Goal: Information Seeking & Learning: Learn about a topic

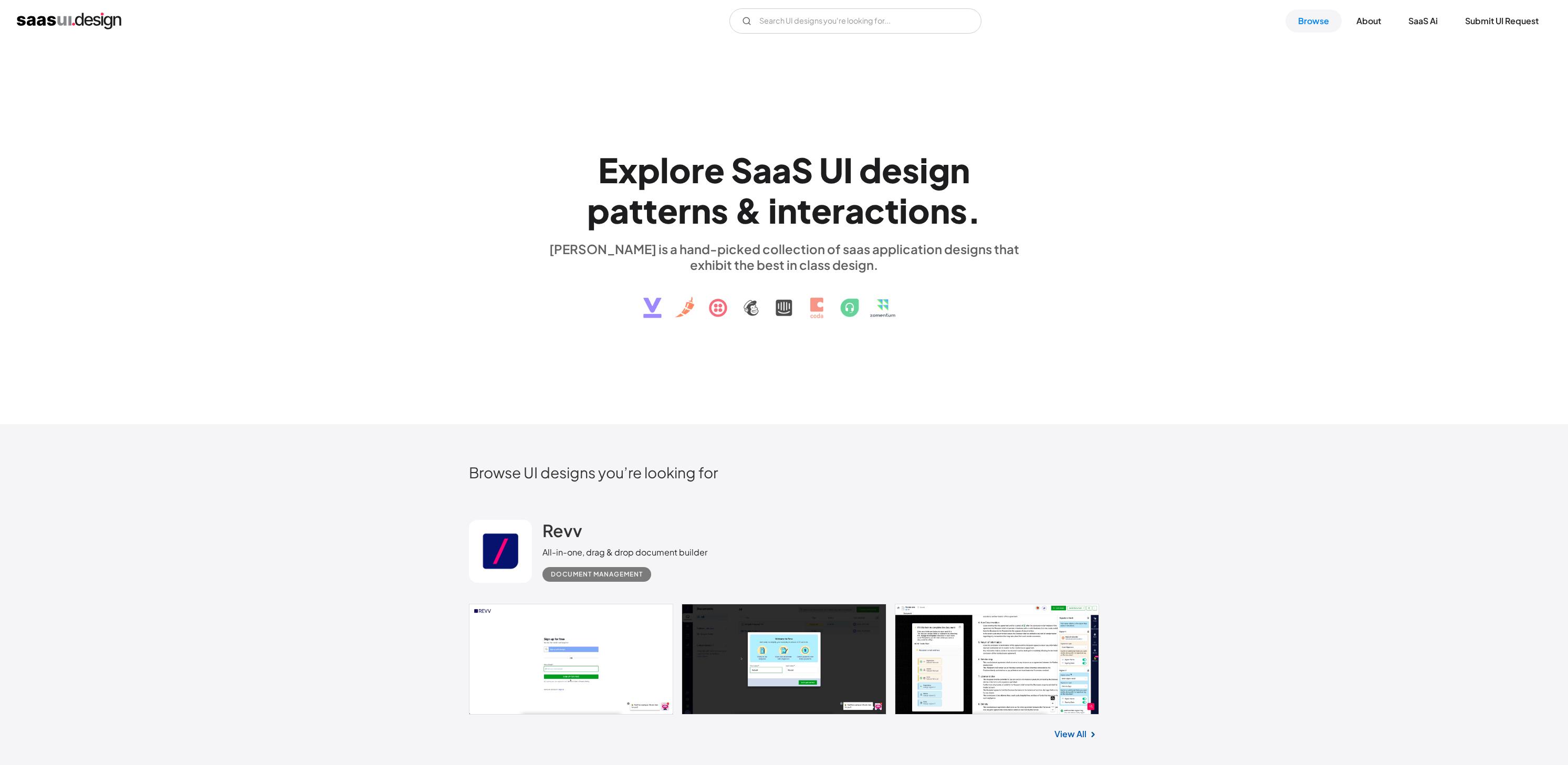
click at [72, 25] on img "home" at bounding box center [69, 21] width 104 height 17
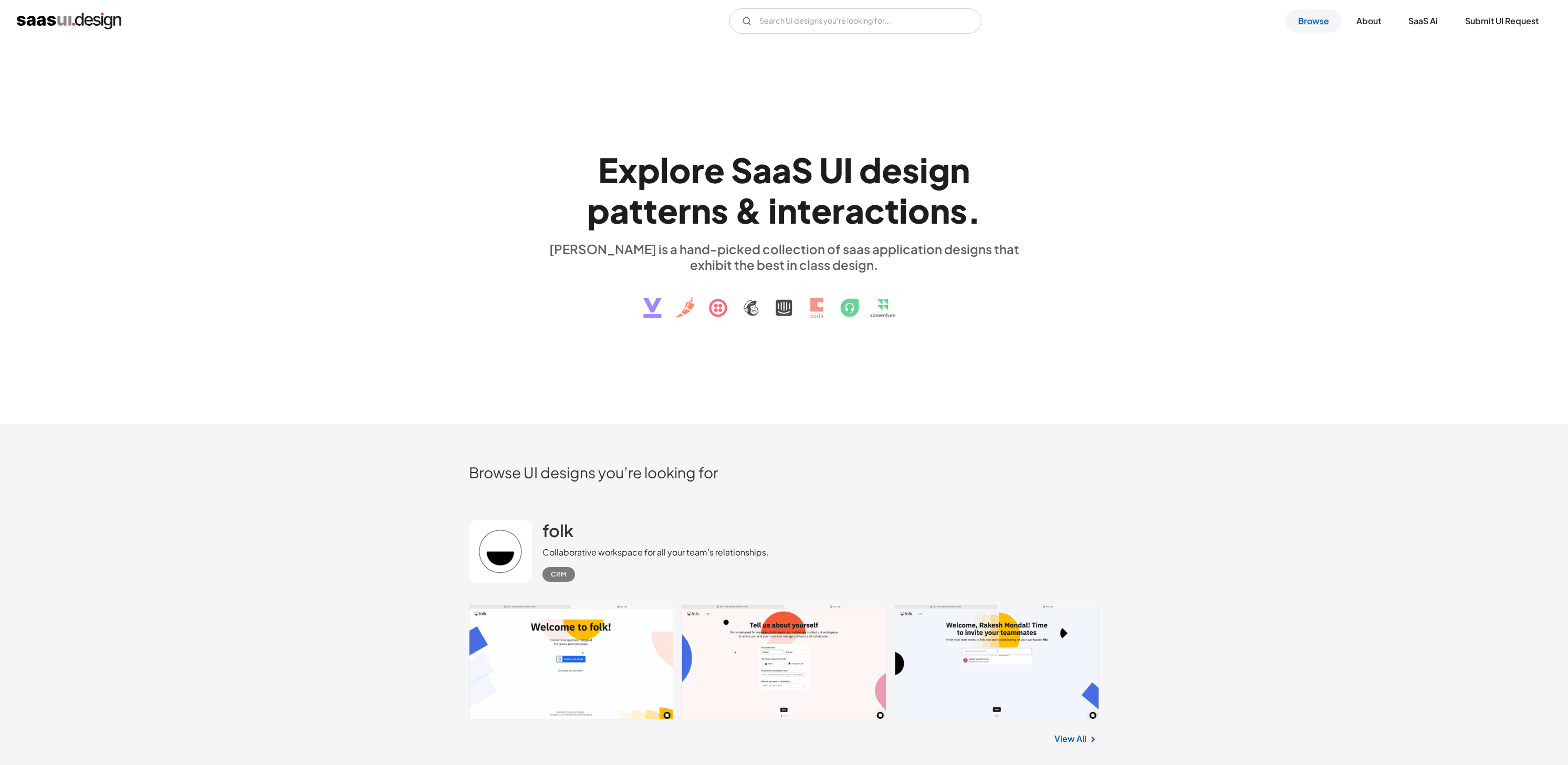
click at [1304, 24] on link "Browse" at bounding box center [1313, 21] width 56 height 23
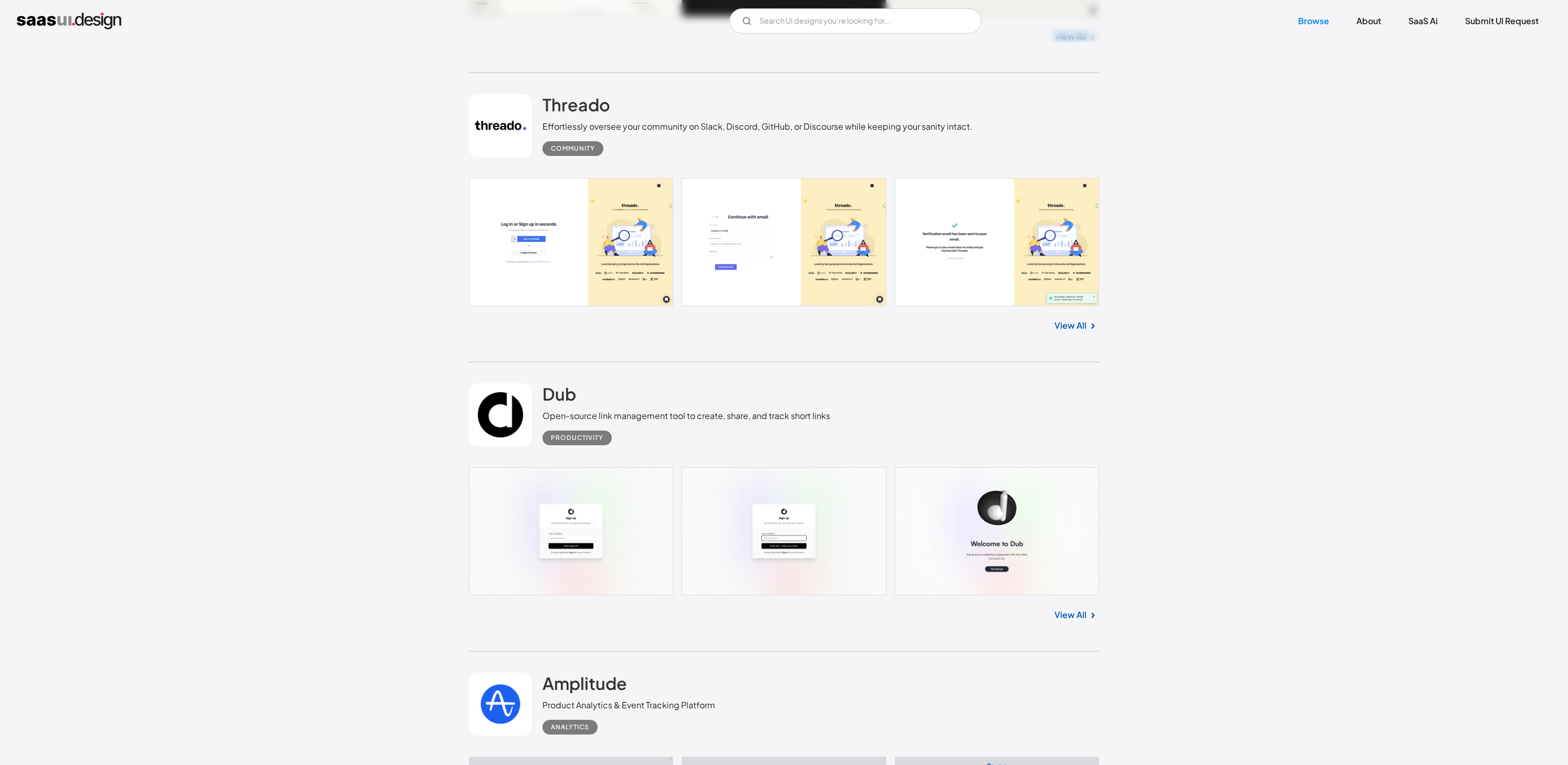
scroll to position [1393, 0]
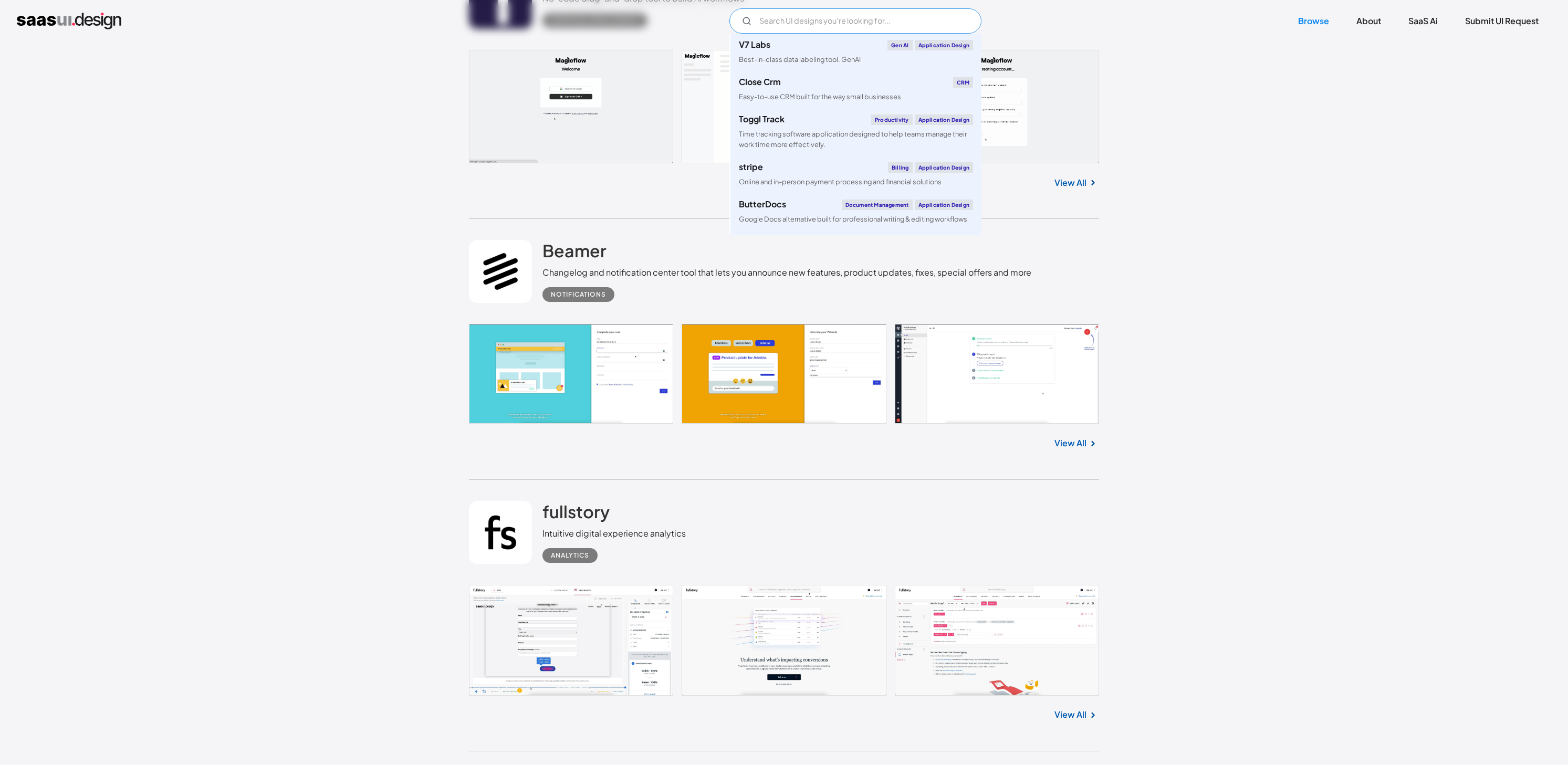
click at [776, 25] on input "Email Form" at bounding box center [856, 20] width 252 height 25
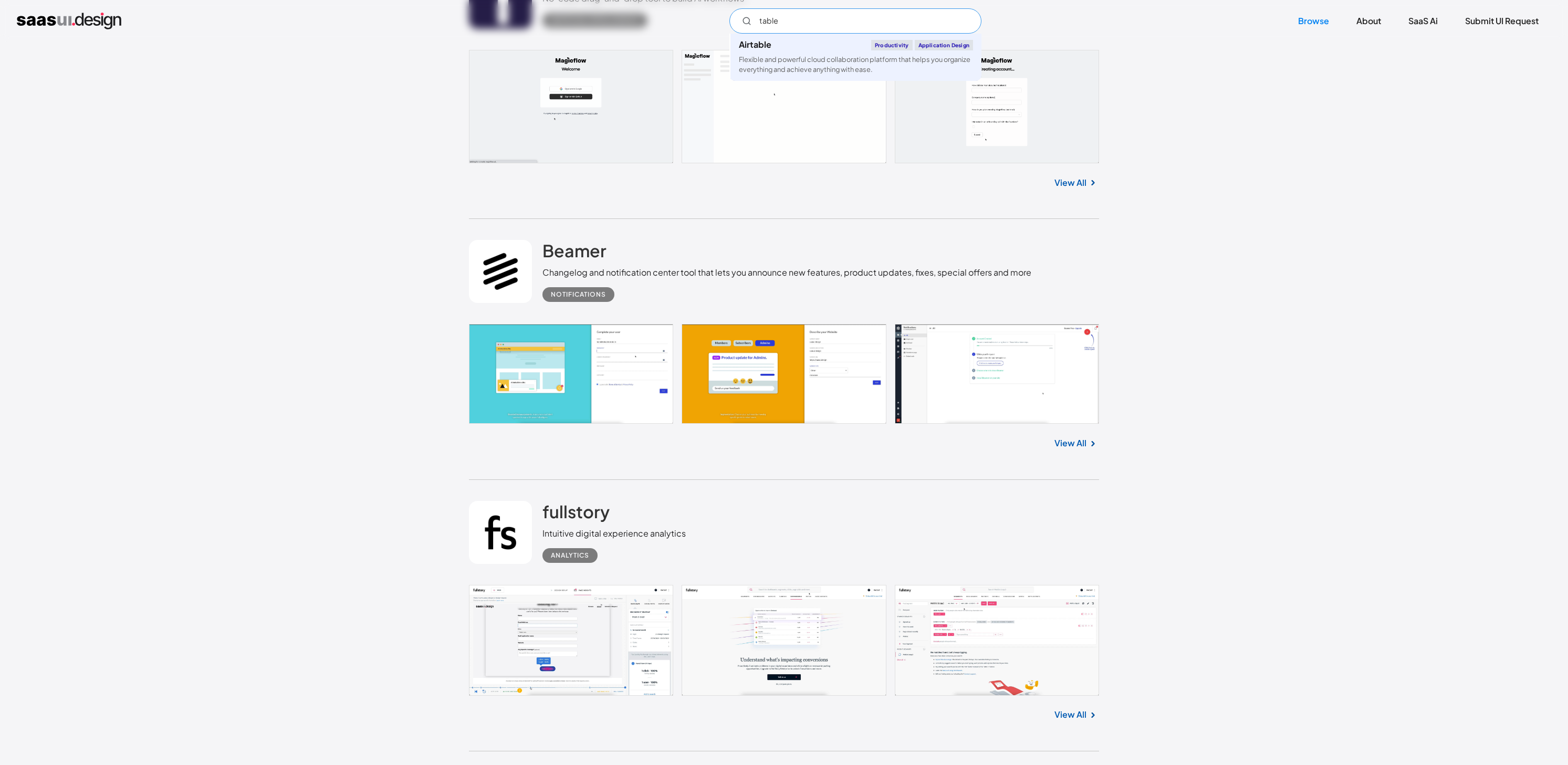
type input "table"
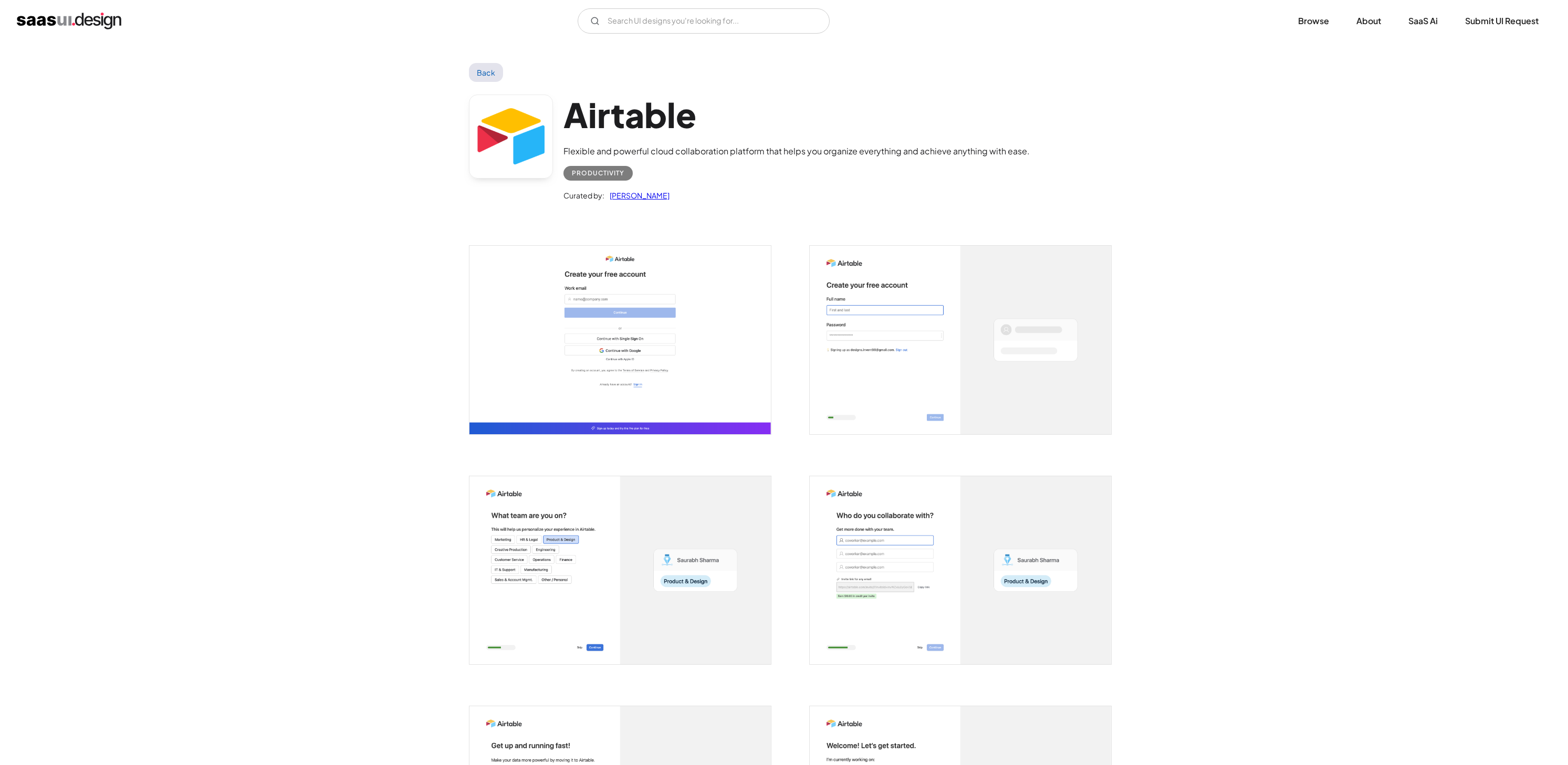
drag, startPoint x: 71, startPoint y: 17, endPoint x: 158, endPoint y: 1, distance: 88.5
click at [71, 17] on img "home" at bounding box center [69, 21] width 104 height 17
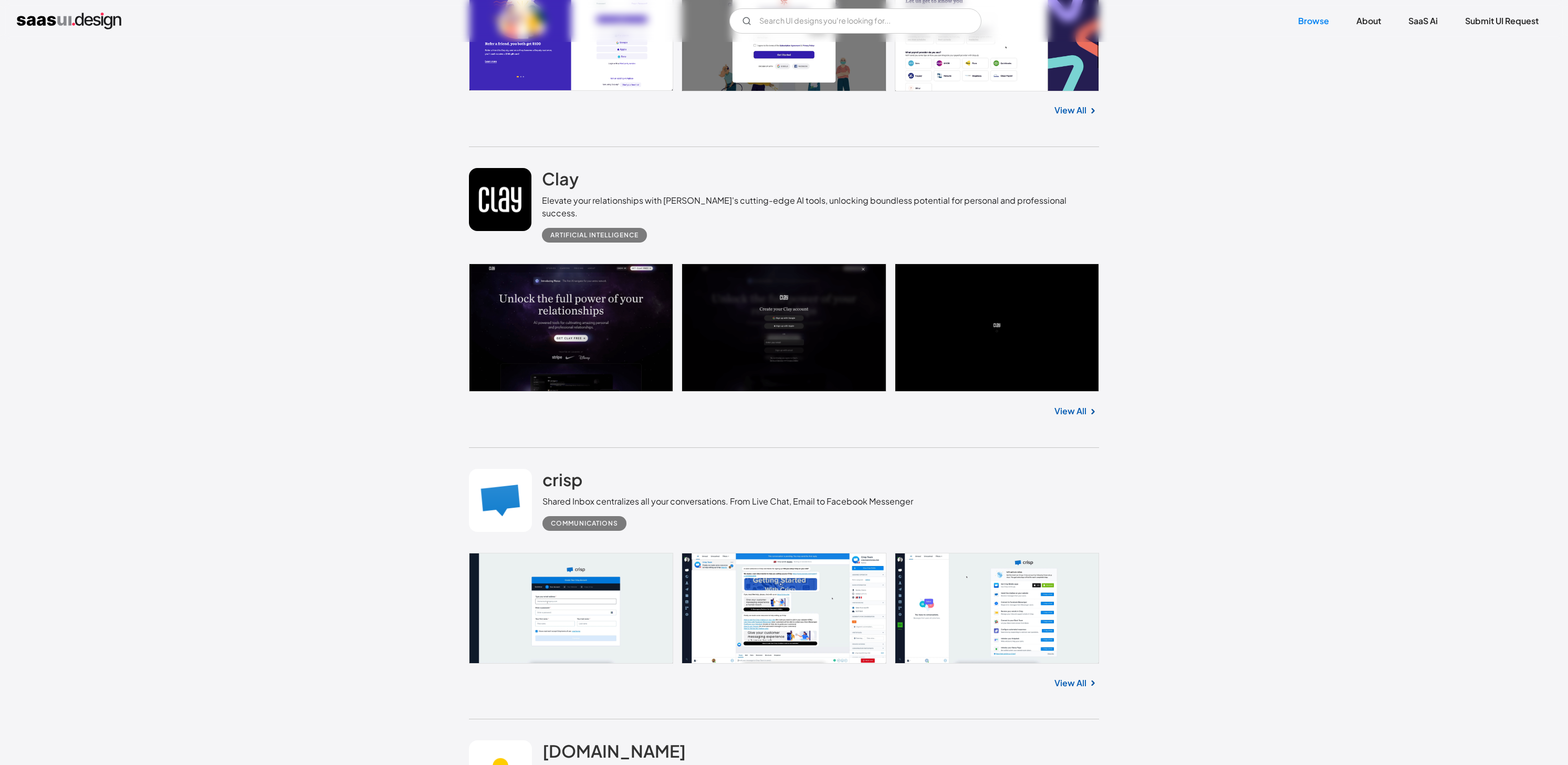
scroll to position [4784, 0]
click at [1025, 583] on link at bounding box center [784, 607] width 630 height 111
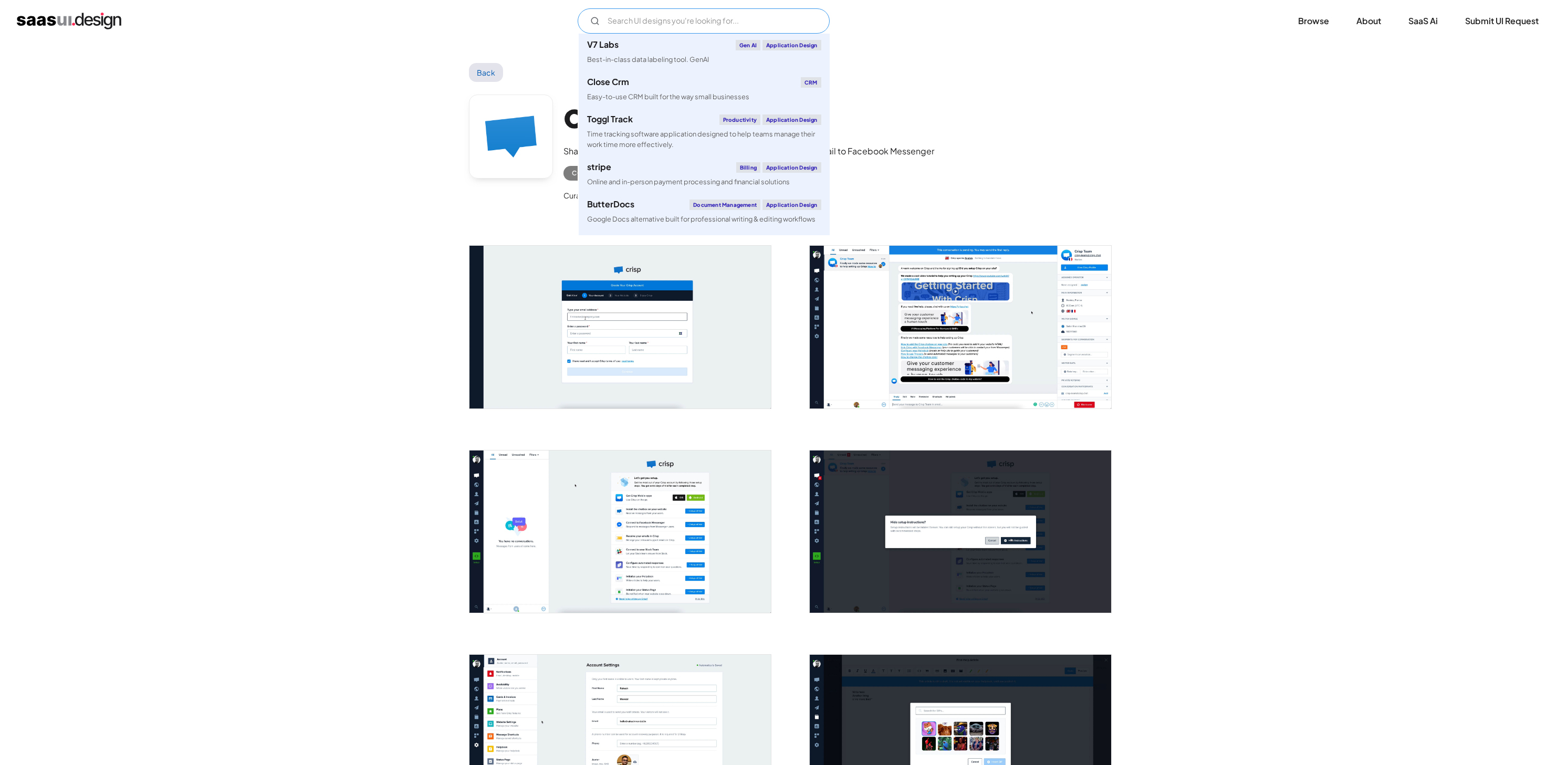
click at [769, 28] on input "Email Form" at bounding box center [704, 20] width 252 height 25
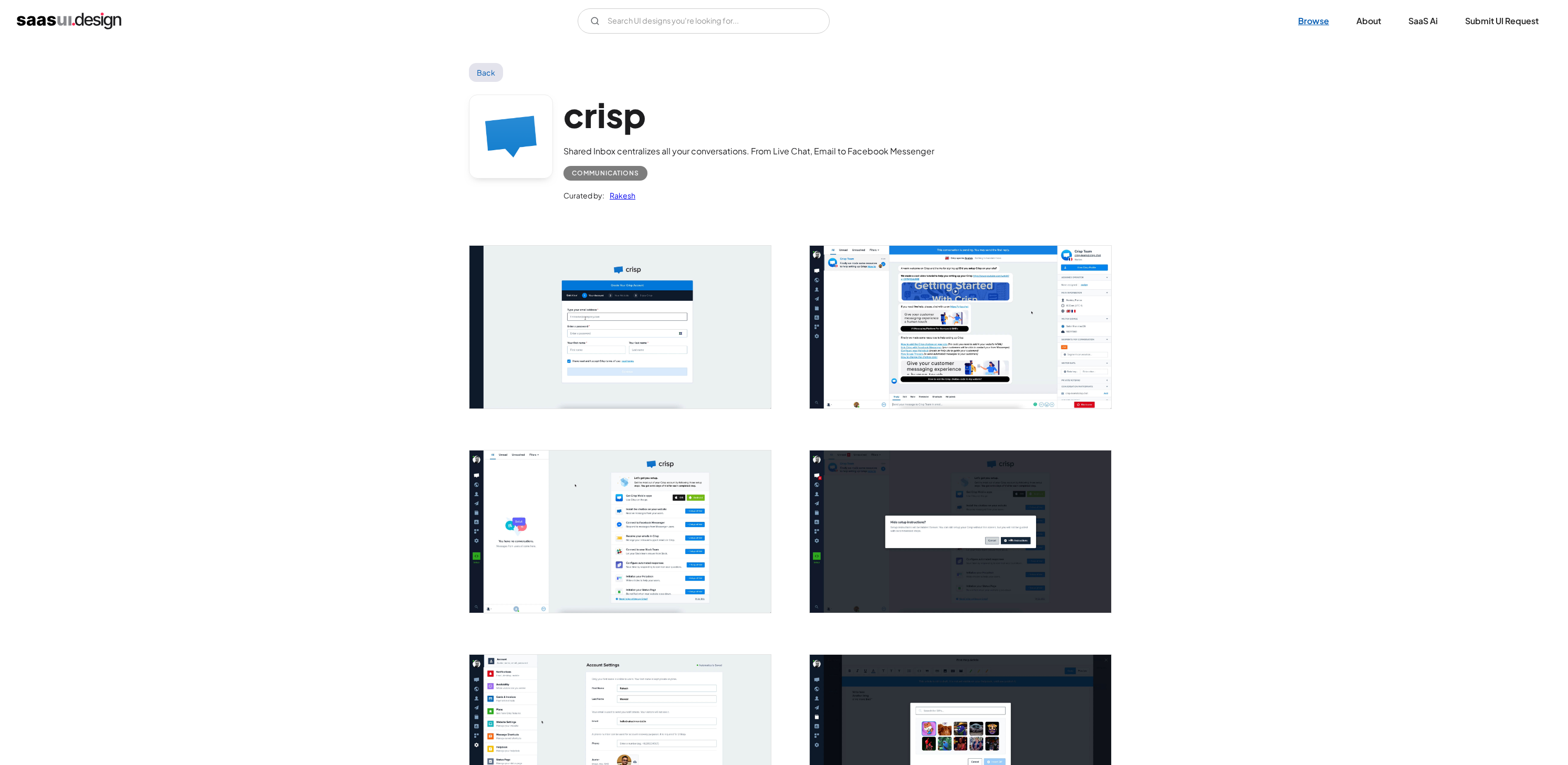
click at [1321, 14] on link "Browse" at bounding box center [1313, 21] width 56 height 23
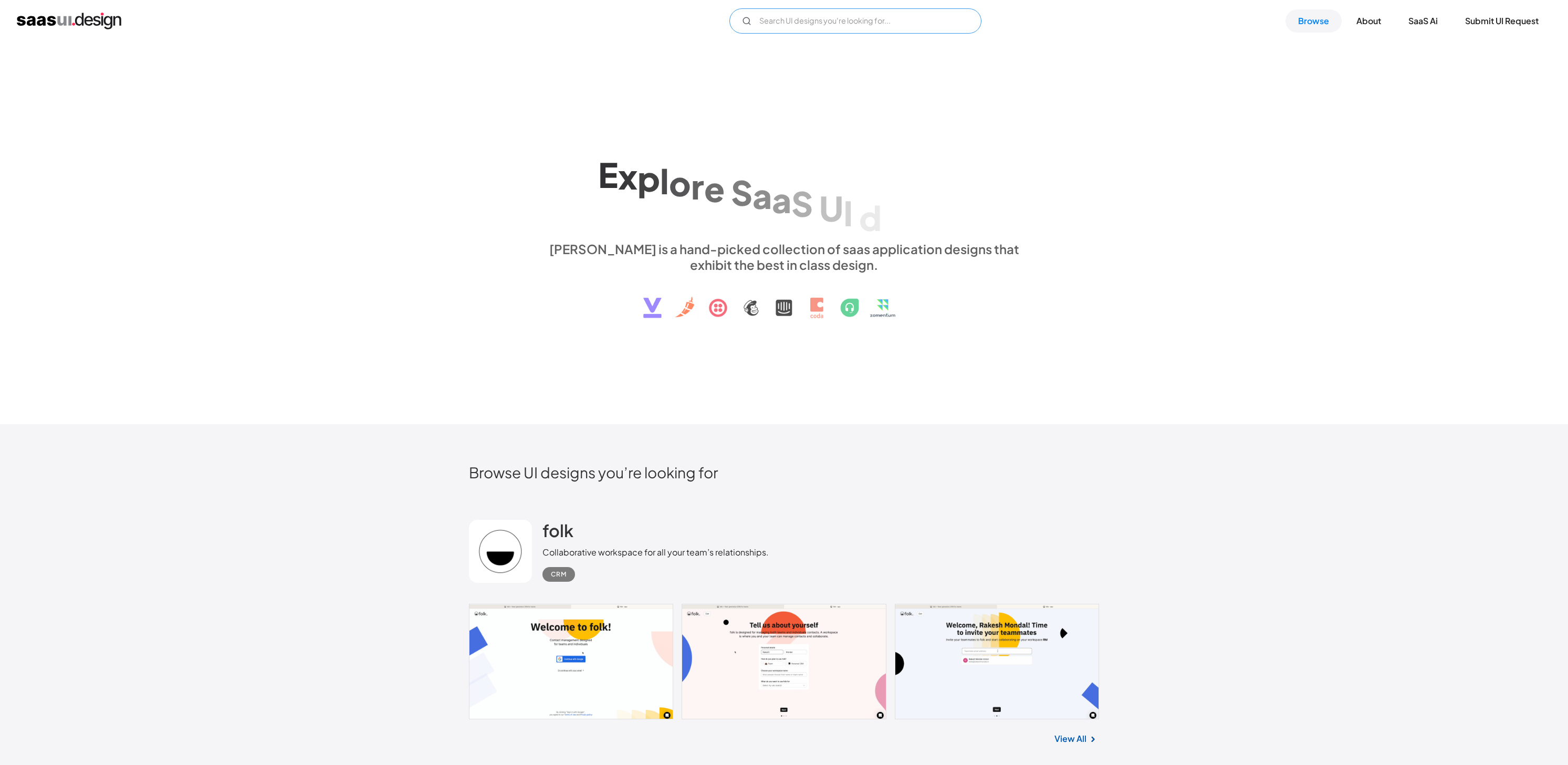
click at [823, 20] on input "Email Form" at bounding box center [856, 20] width 252 height 25
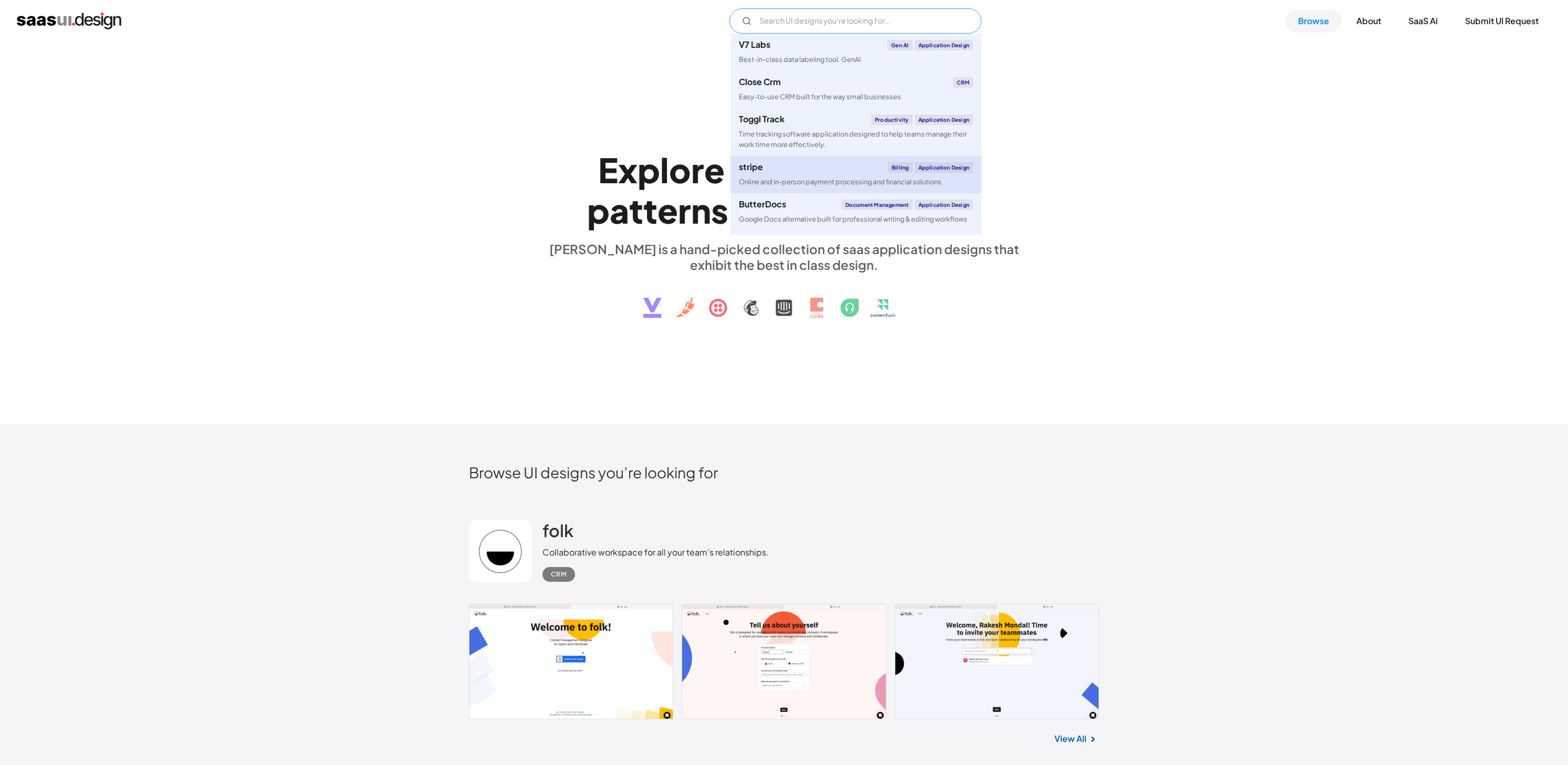
click at [796, 173] on link "stripe Billing Application Design Online and in-person payment processing and f…" at bounding box center [856, 174] width 251 height 37
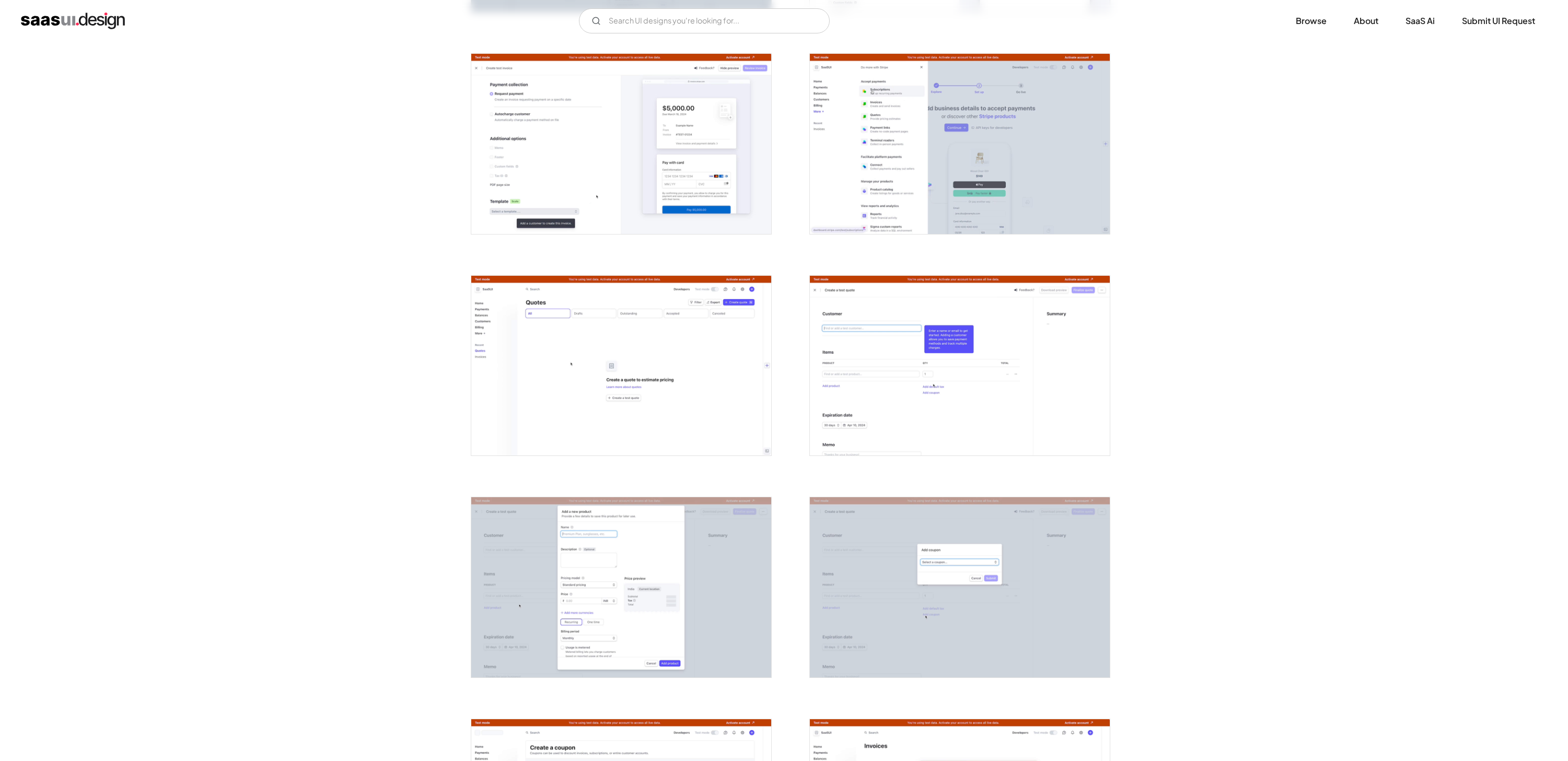
scroll to position [2700, 0]
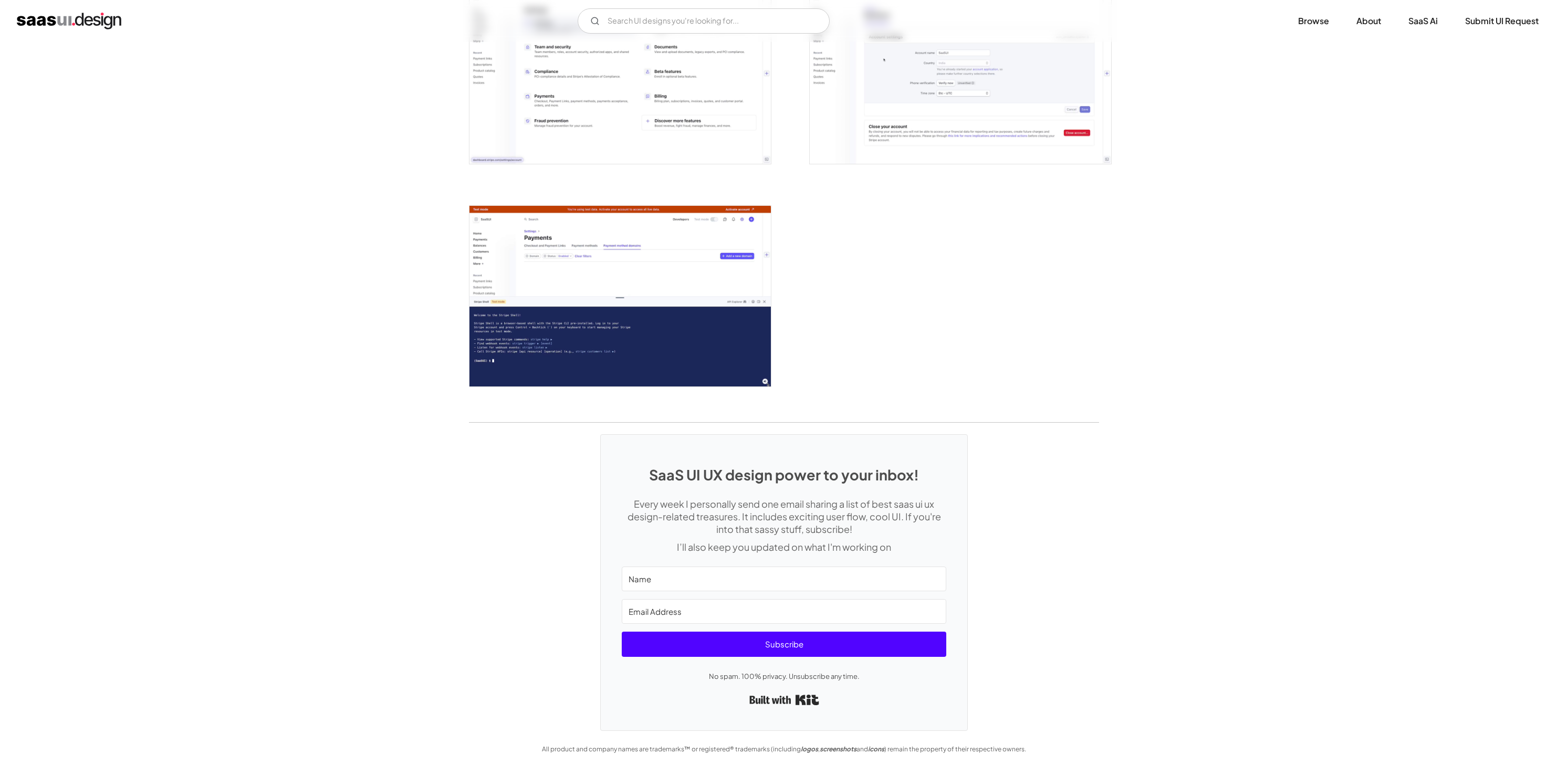
click at [626, 227] on img "open lightbox" at bounding box center [620, 296] width 301 height 180
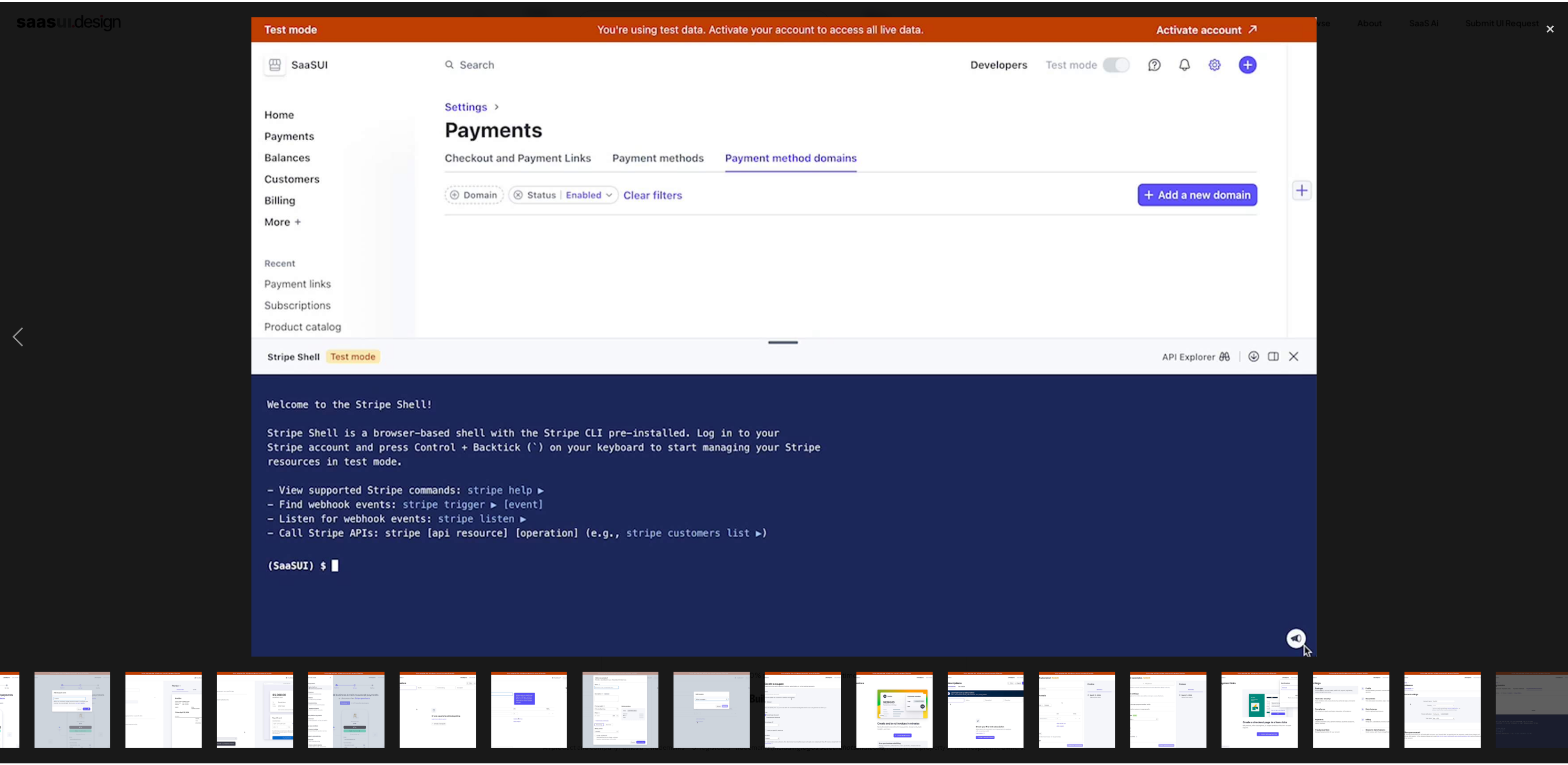
scroll to position [0, 734]
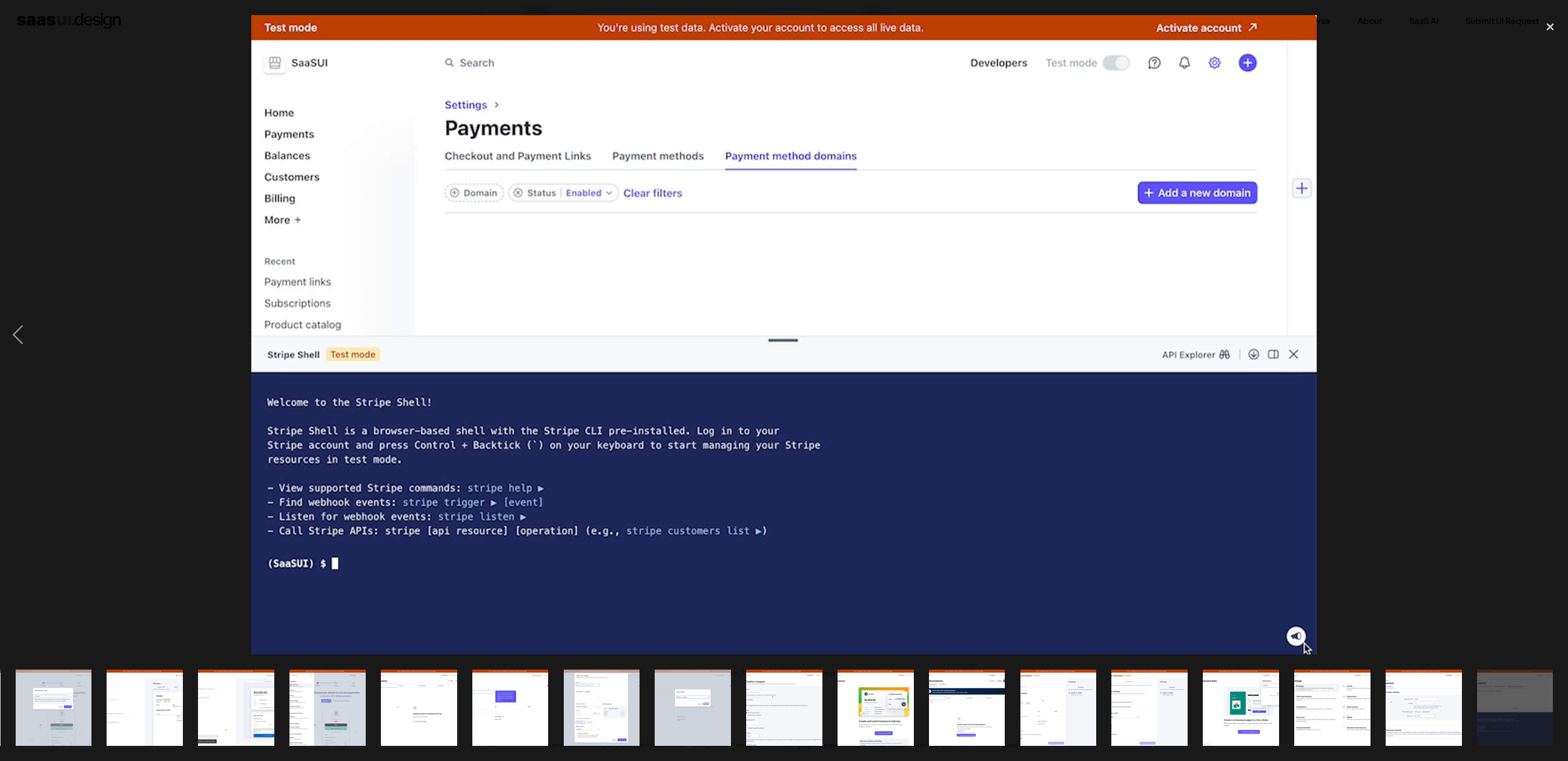
click at [1088, 718] on img "show item 20 of 25" at bounding box center [1058, 708] width 127 height 77
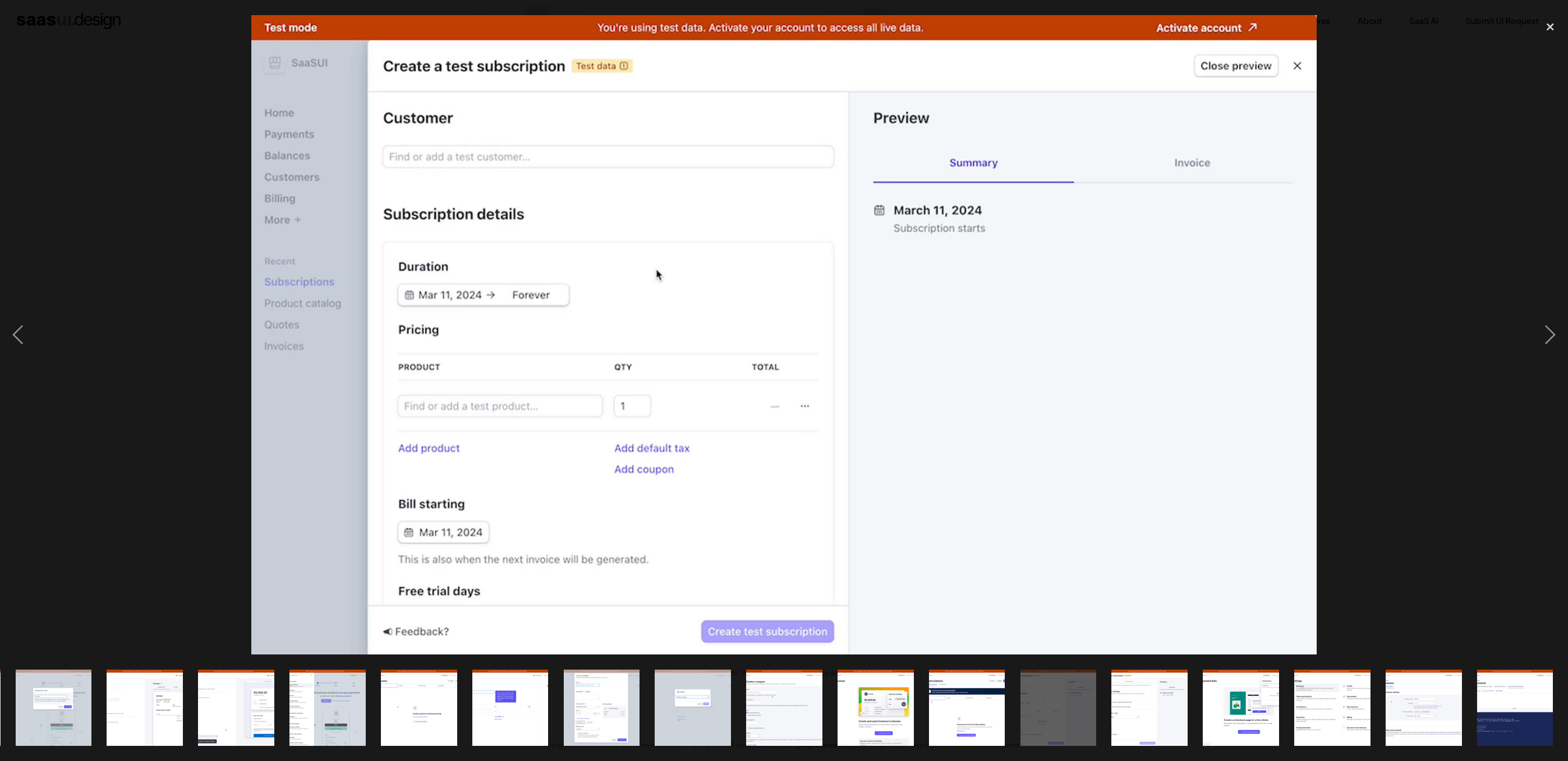
click at [1418, 244] on div at bounding box center [784, 334] width 1568 height 639
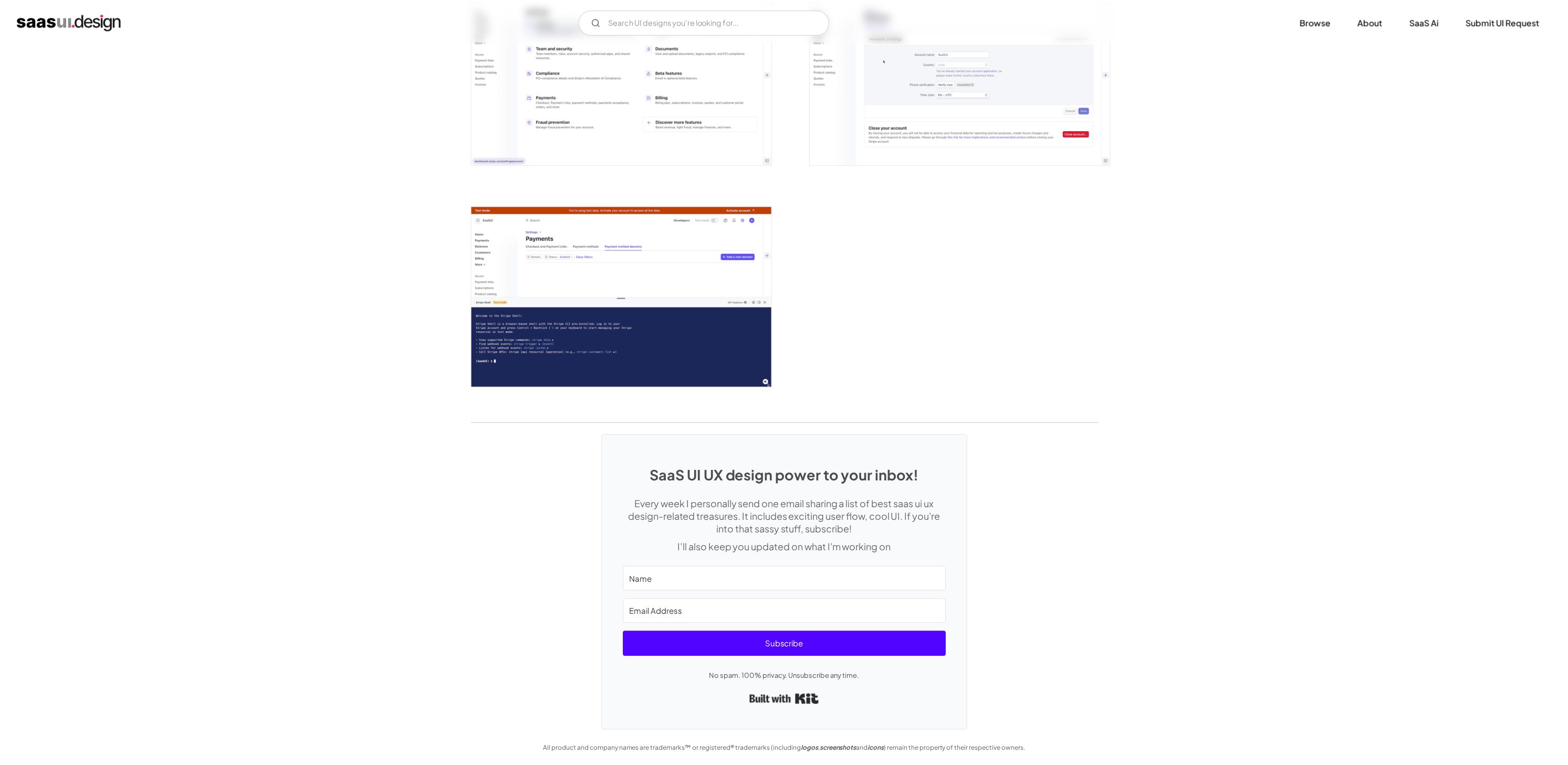
scroll to position [0, 0]
